Goal: Information Seeking & Learning: Learn about a topic

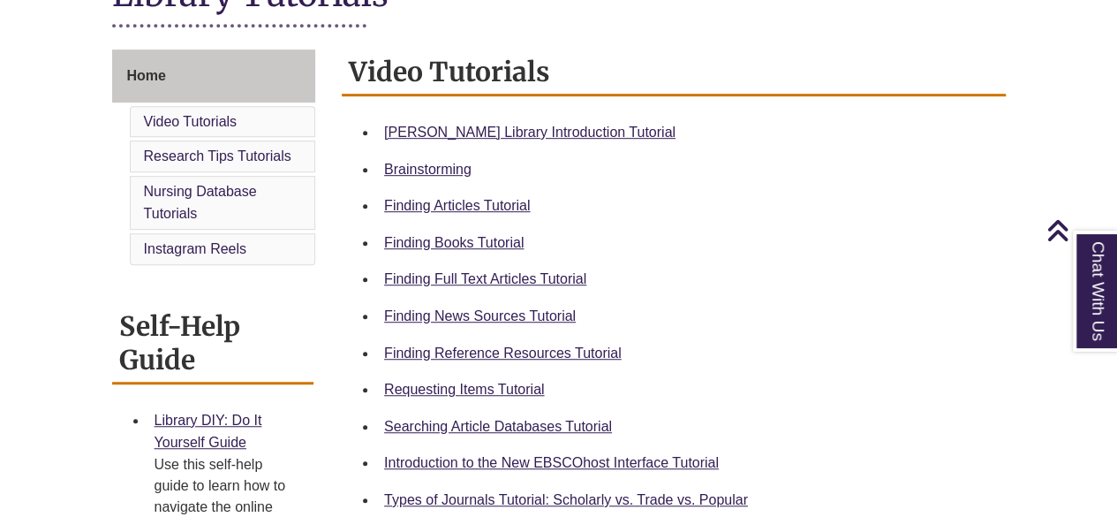
scroll to position [509, 0]
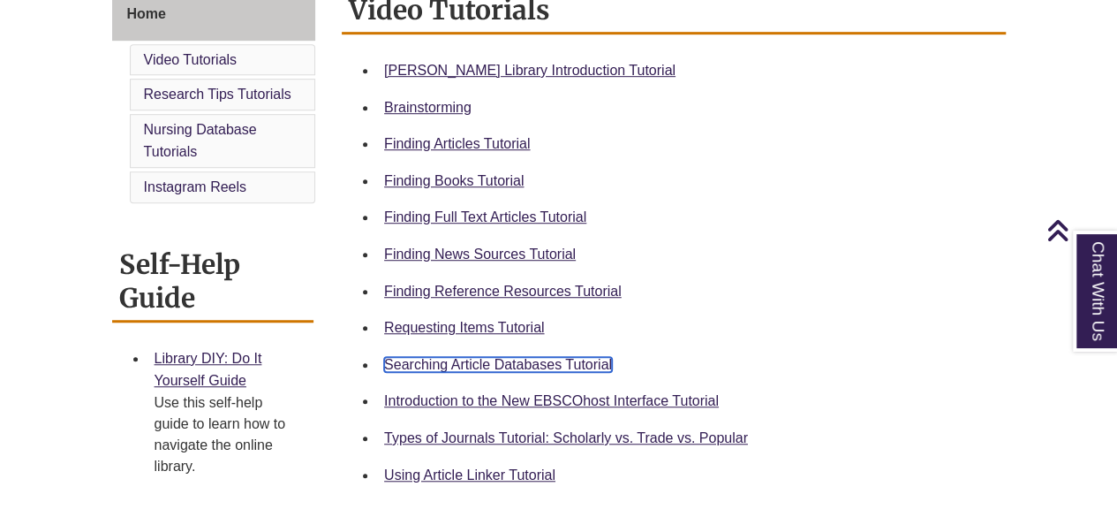
click at [525, 358] on link "Searching Article Databases Tutorial" at bounding box center [498, 364] width 228 height 15
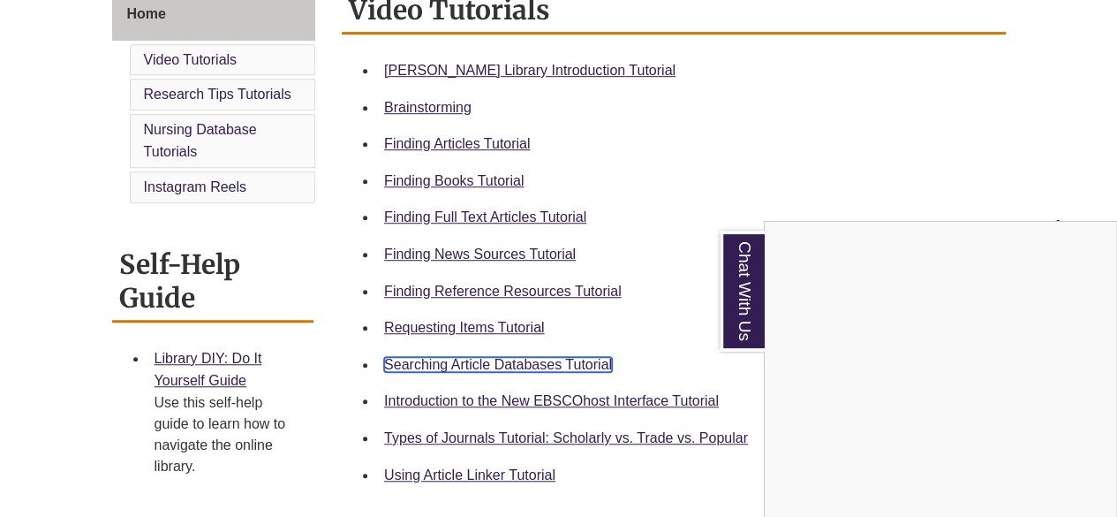
scroll to position [0, 0]
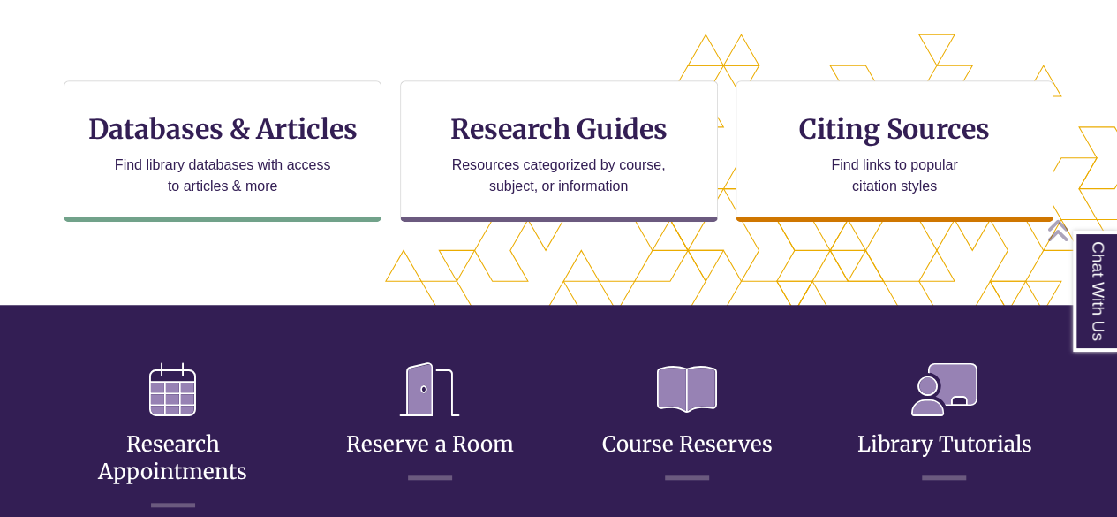
scroll to position [640, 966]
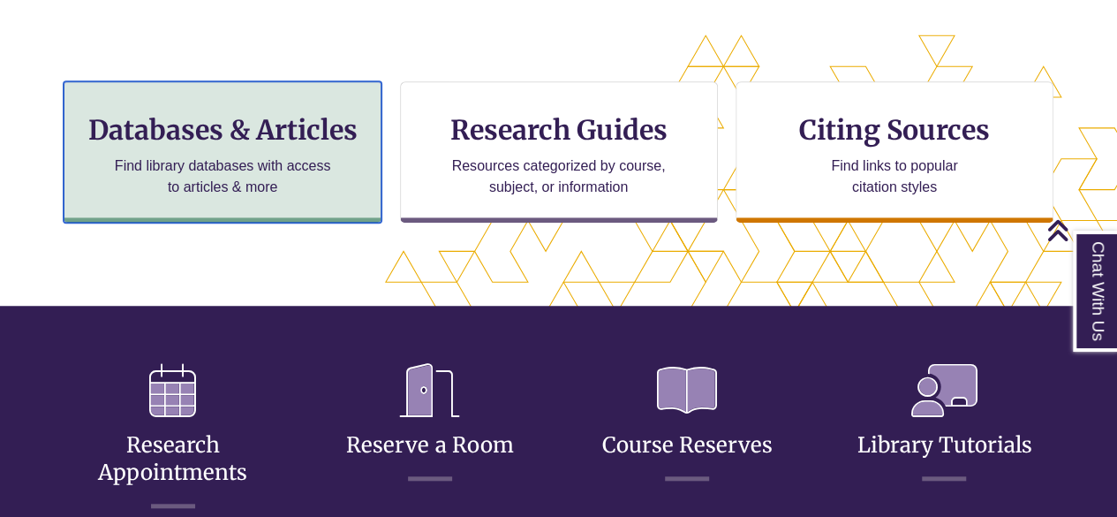
click at [253, 114] on h3 "Databases & Articles" at bounding box center [223, 130] width 288 height 34
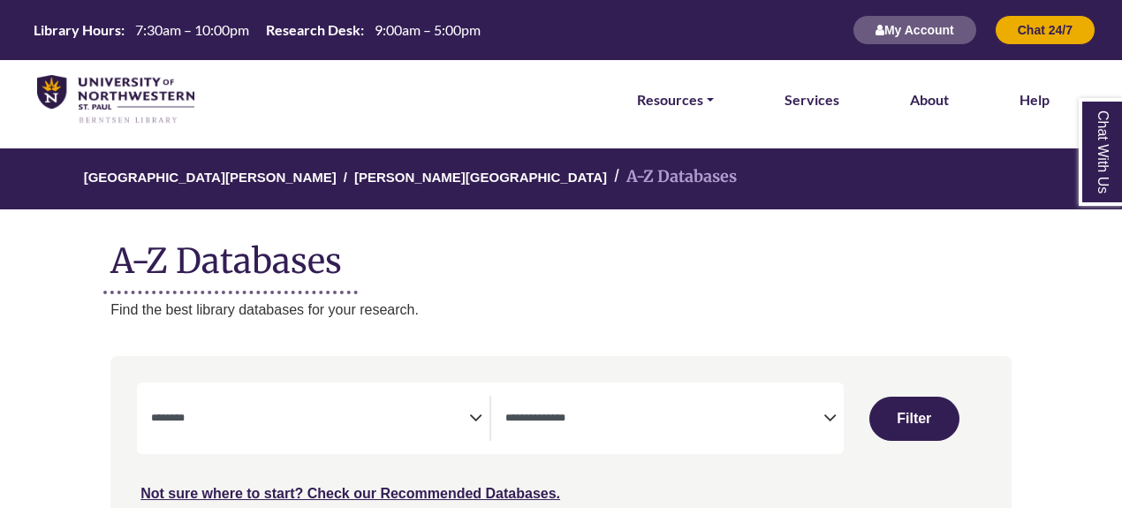
select select "Database Subject Filter"
select select "Database Types Filter"
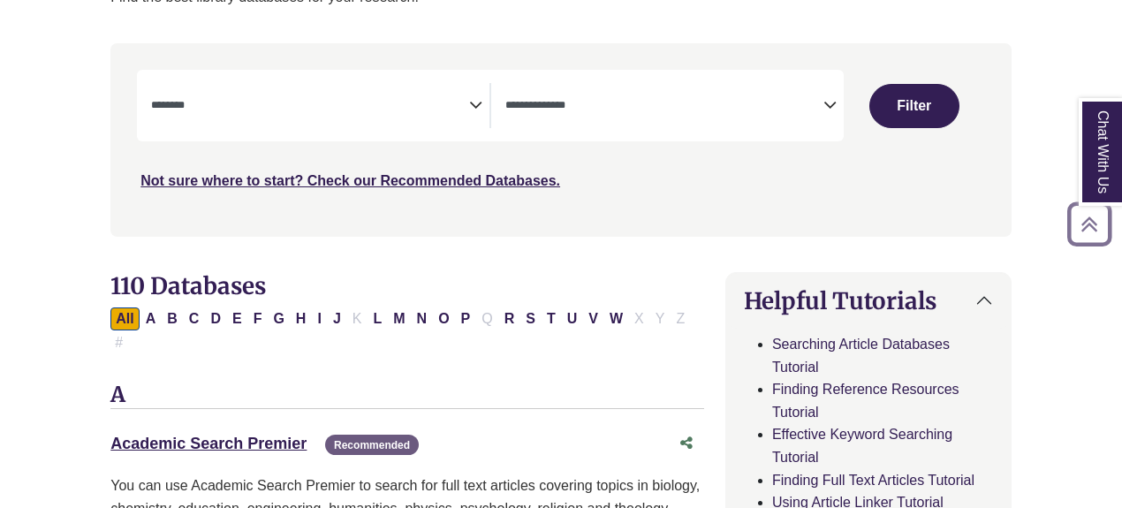
scroll to position [420, 0]
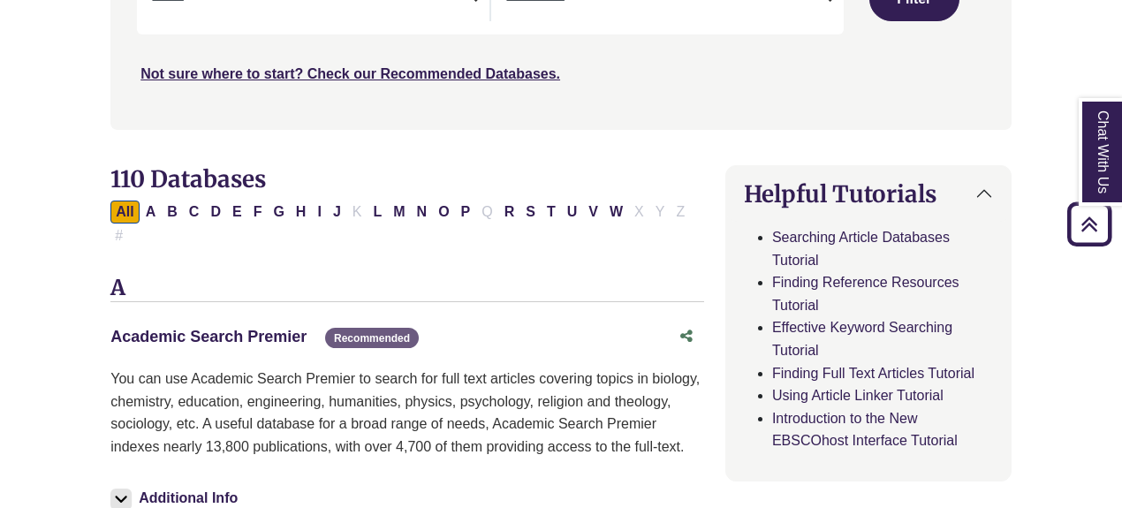
click at [231, 328] on link "Academic Search Premier This link opens in a new window" at bounding box center [208, 337] width 196 height 18
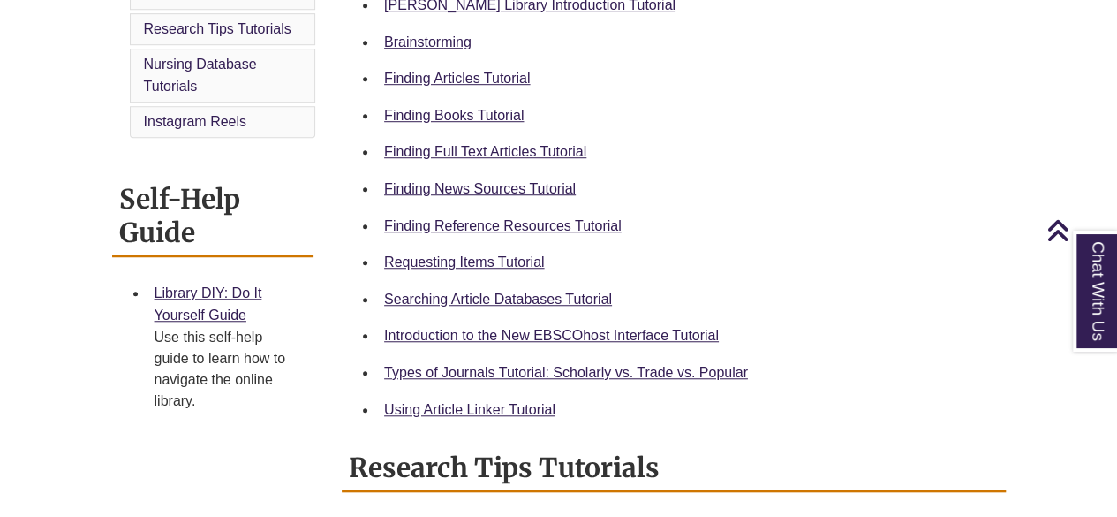
scroll to position [575, 0]
click at [508, 414] on link "Using Article Linker Tutorial" at bounding box center [469, 408] width 171 height 15
